Goal: Check status: Check status

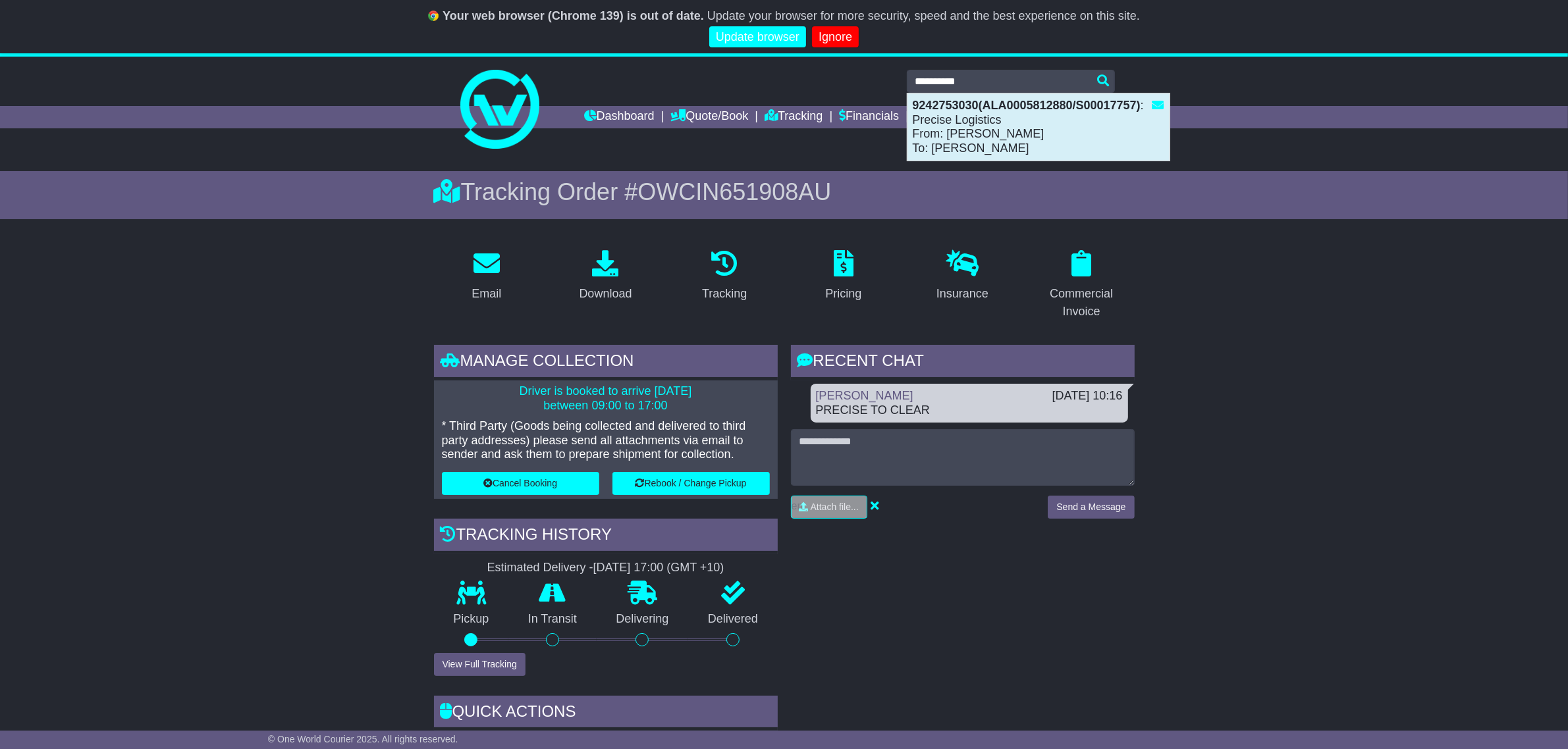
click at [1027, 109] on strong "9242753030(ALA0005812880/S00017757)" at bounding box center [1026, 105] width 228 height 13
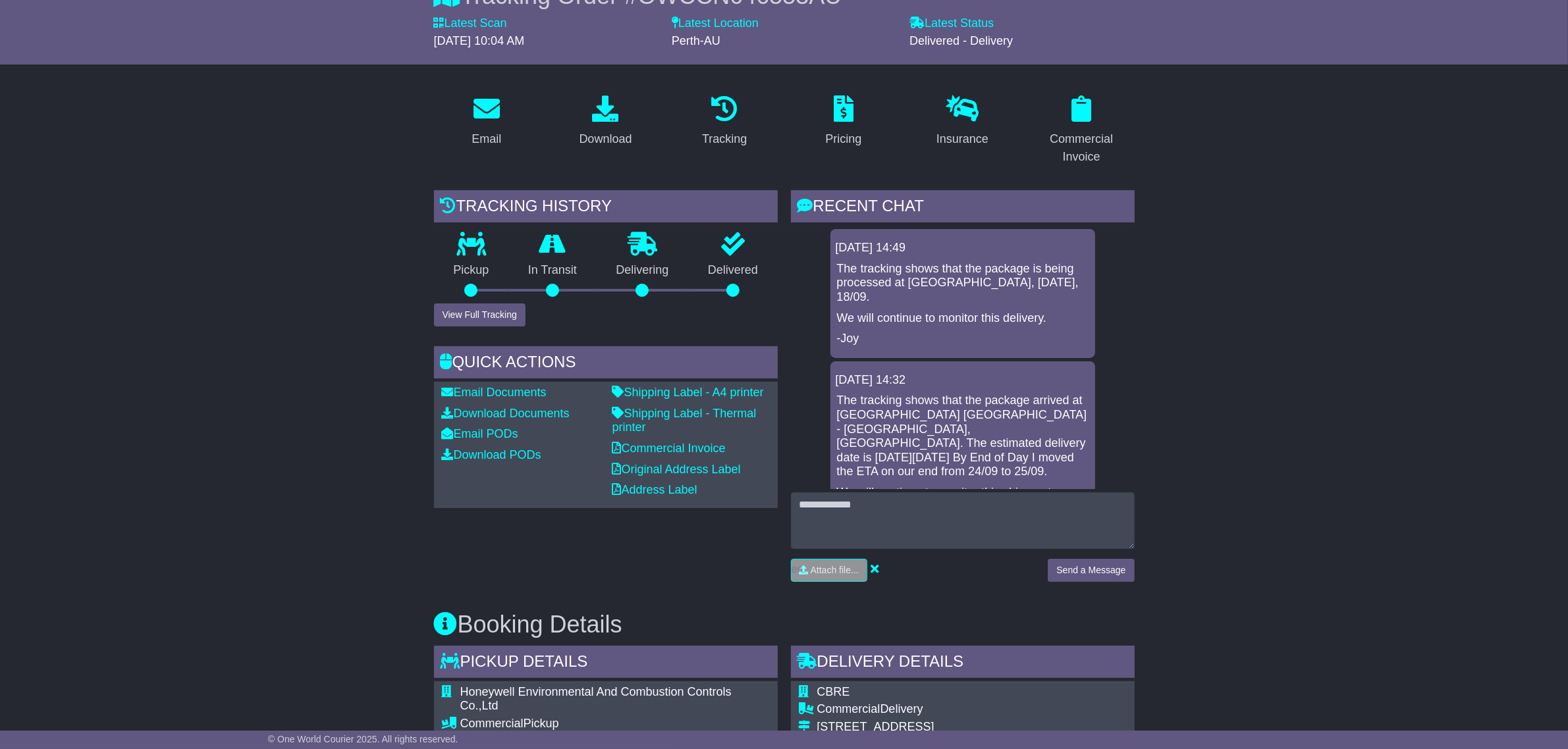
scroll to position [165, 0]
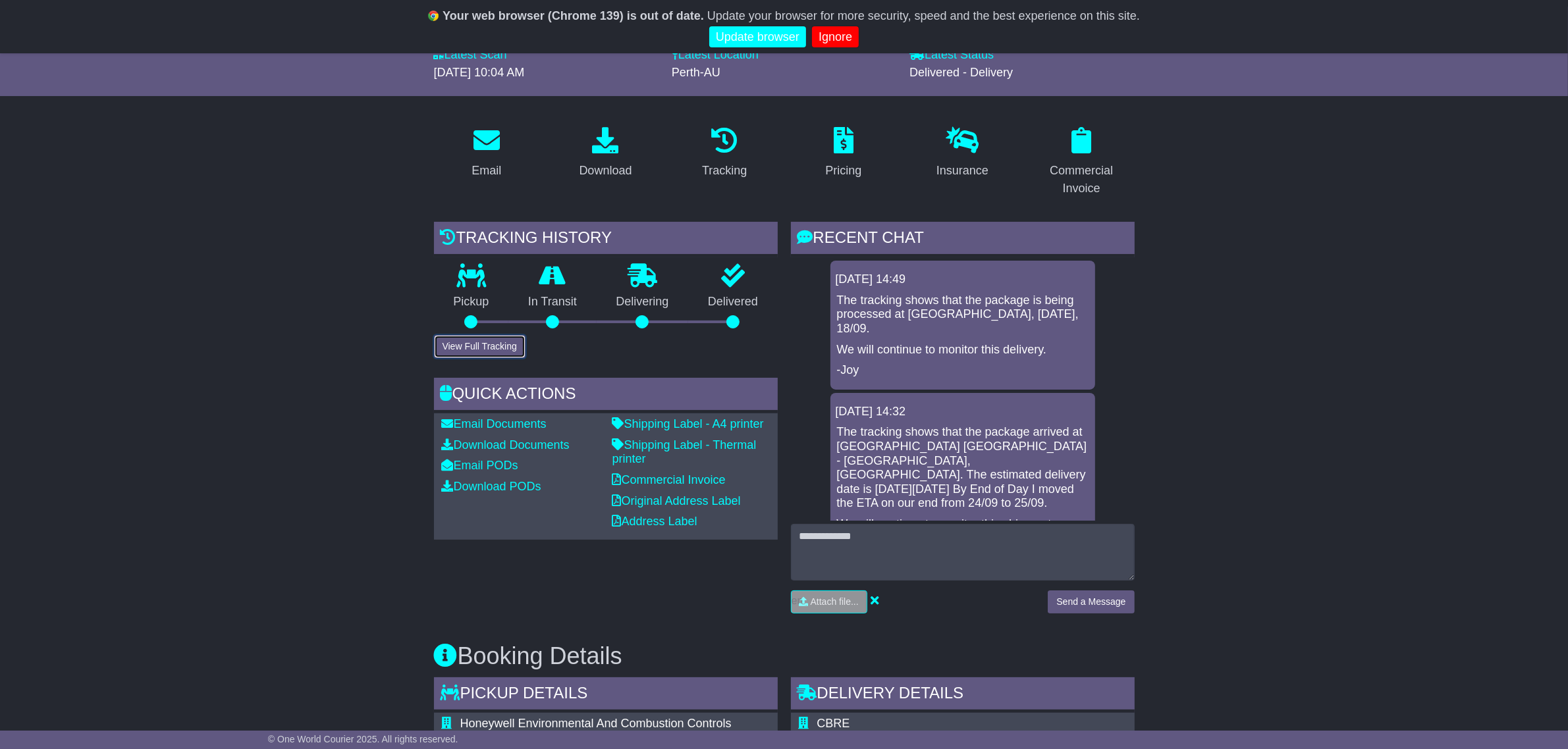
click at [521, 353] on button "View Full Tracking" at bounding box center [479, 347] width 92 height 23
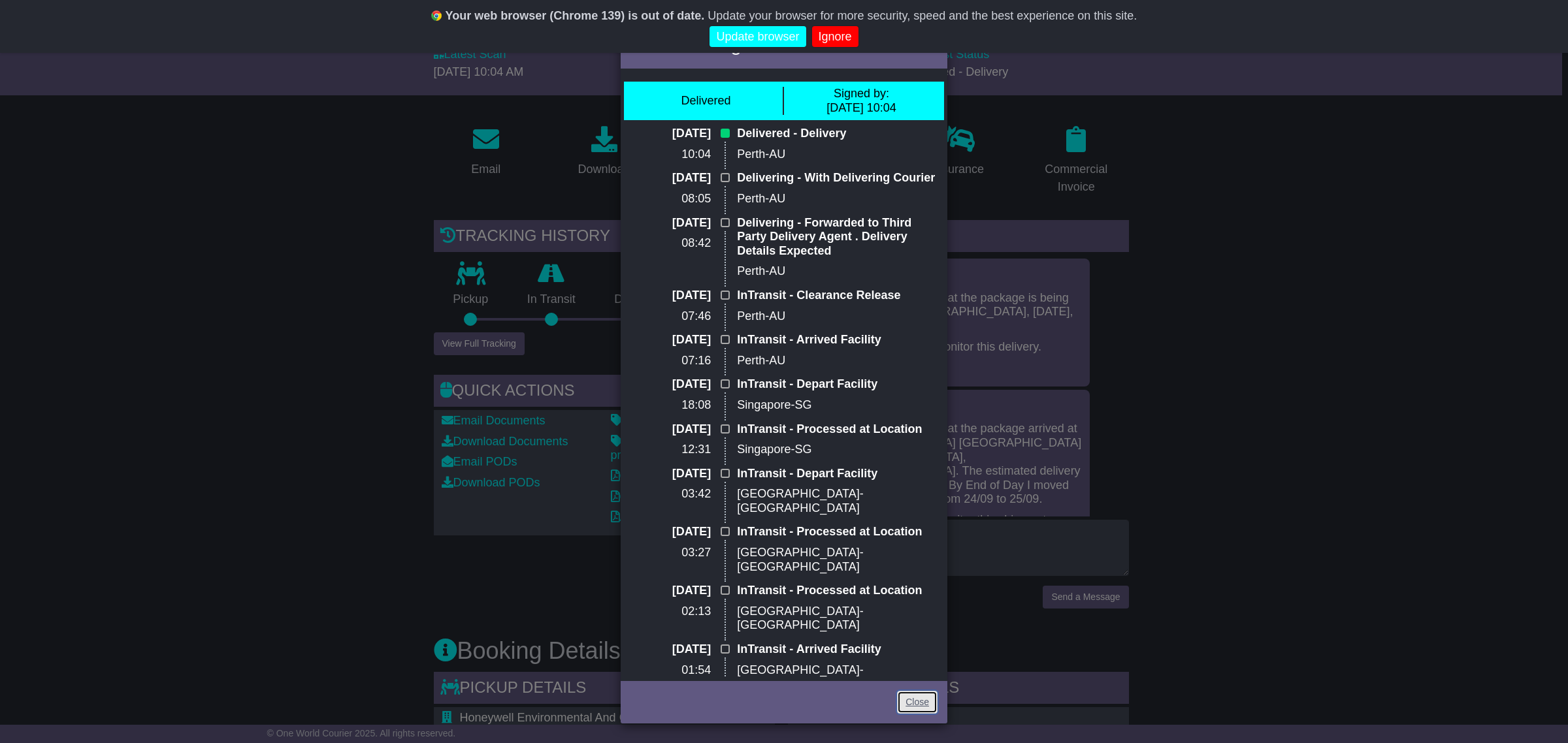
click at [910, 697] on link "Close" at bounding box center [917, 703] width 40 height 23
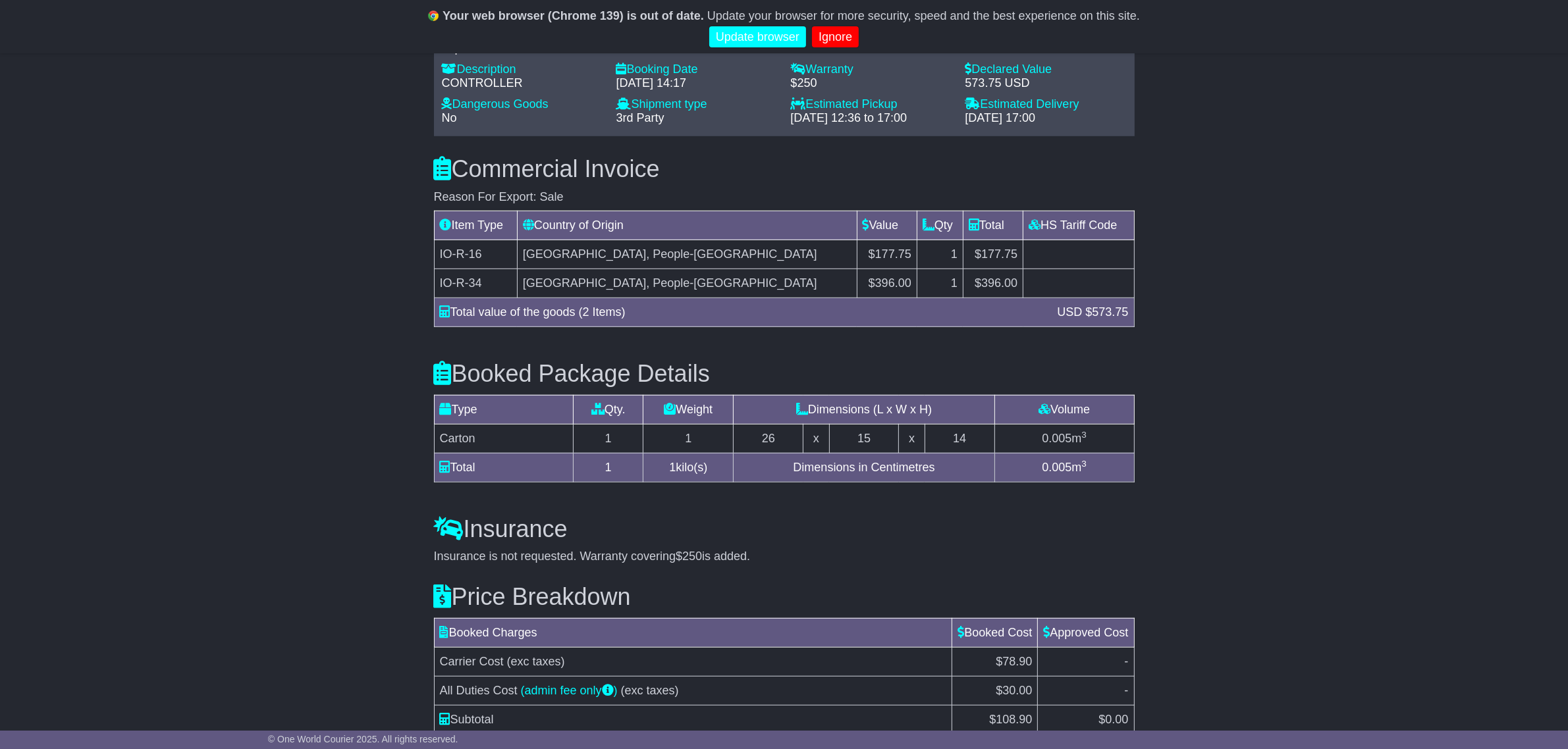
scroll to position [1193, 0]
